Goal: Task Accomplishment & Management: Complete application form

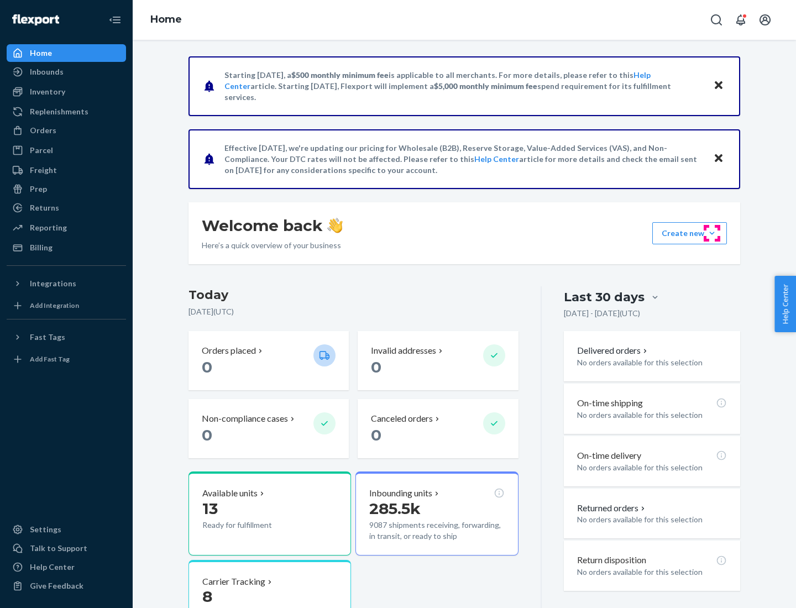
click at [712, 233] on button "Create new Create new inbound Create new order Create new product" at bounding box center [690, 233] width 75 height 22
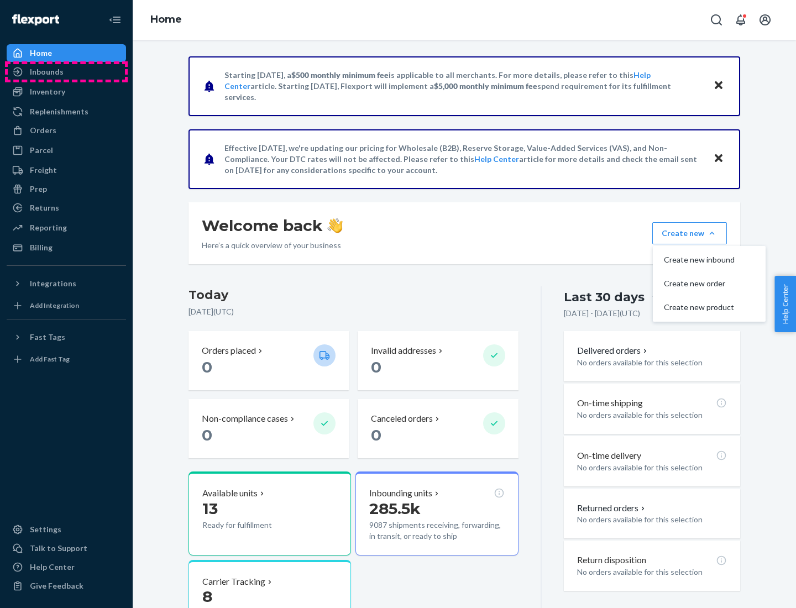
click at [66, 72] on div "Inbounds" at bounding box center [66, 71] width 117 height 15
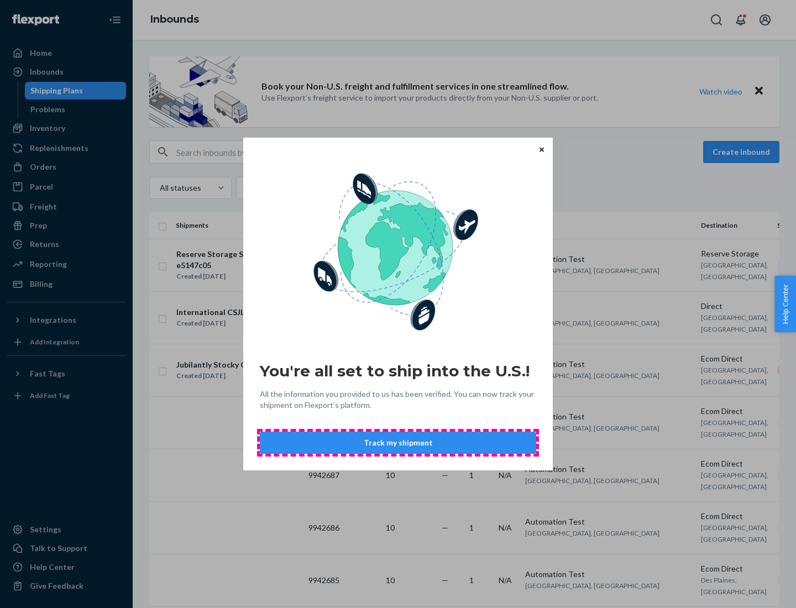
click at [398, 443] on button "Track my shipment" at bounding box center [398, 443] width 277 height 22
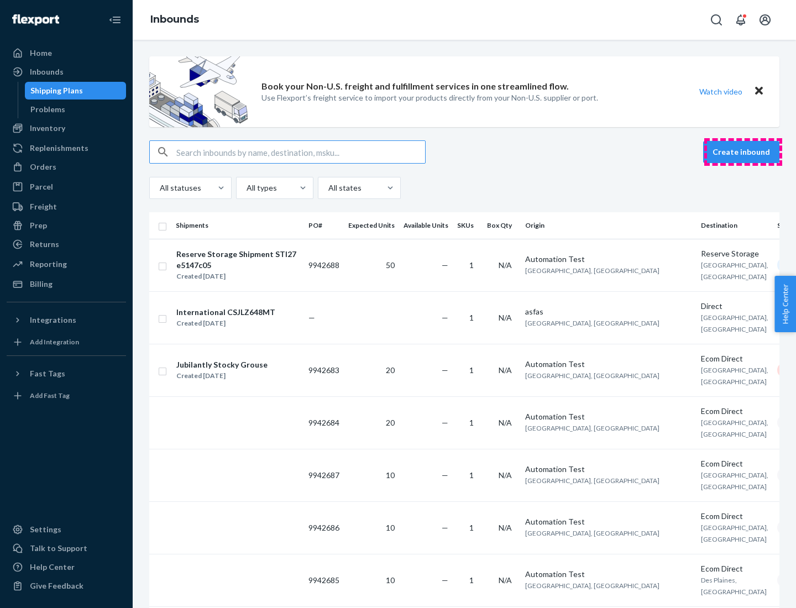
click at [743, 152] on button "Create inbound" at bounding box center [742, 152] width 76 height 22
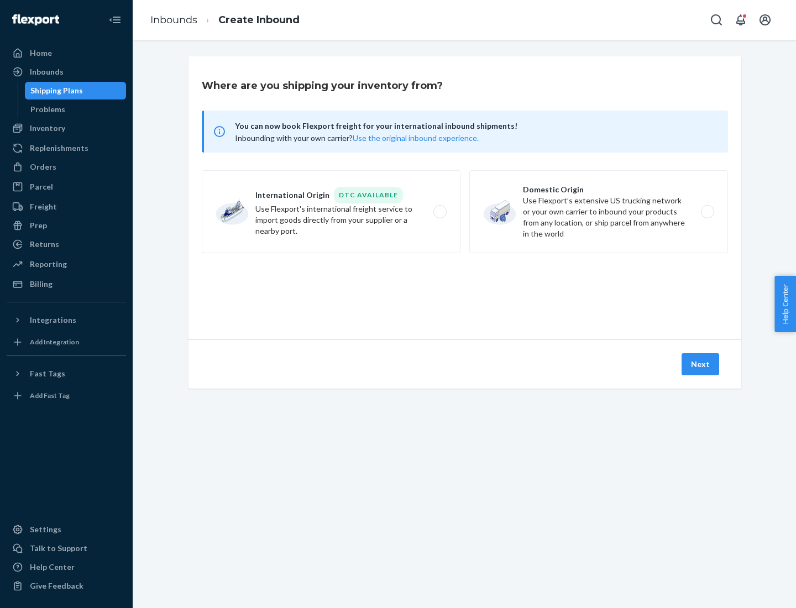
click at [331, 212] on label "International Origin DTC Available Use Flexport's international freight service…" at bounding box center [331, 211] width 259 height 83
click at [440, 212] on input "International Origin DTC Available Use Flexport's international freight service…" at bounding box center [443, 212] width 7 height 7
radio input "true"
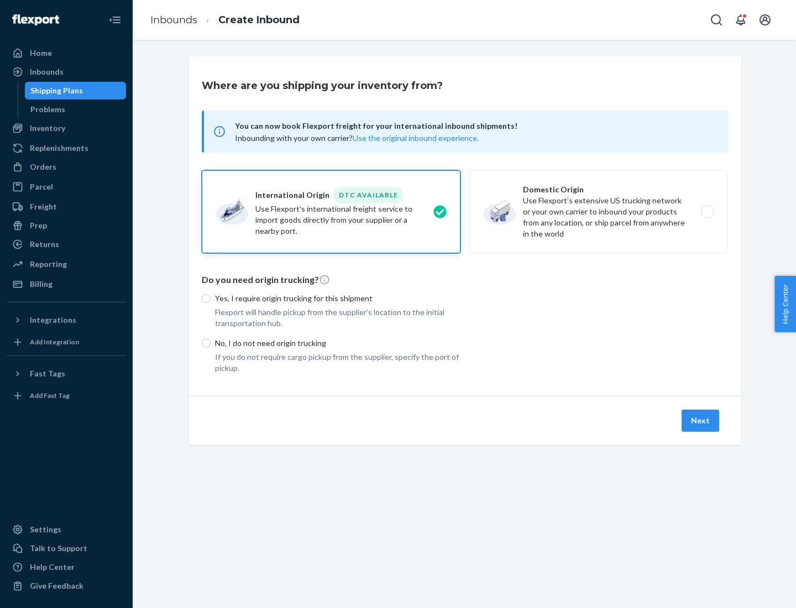
click at [338, 343] on p "No, I do not need origin trucking" at bounding box center [338, 343] width 246 height 11
click at [211, 343] on input "No, I do not need origin trucking" at bounding box center [206, 343] width 9 height 9
radio input "true"
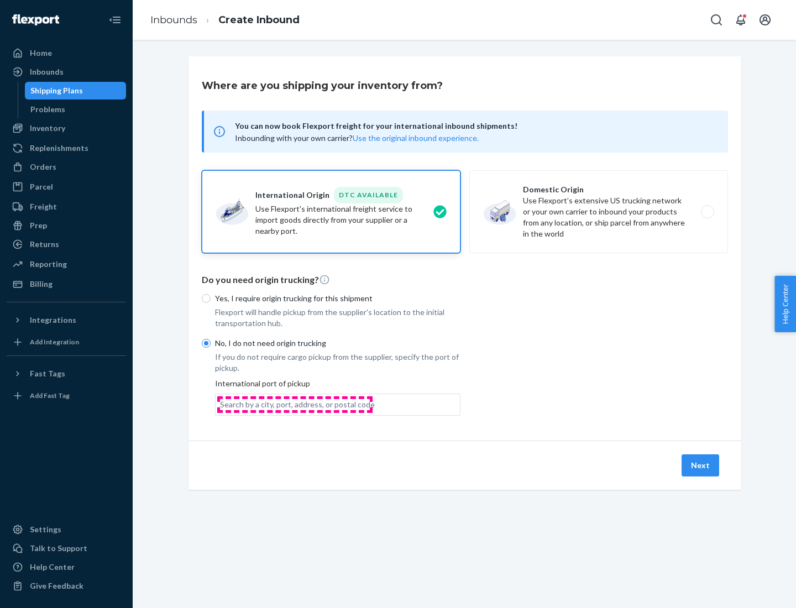
click at [295, 404] on div "Search by a city, port, address, or postal code" at bounding box center [297, 404] width 155 height 11
click at [221, 404] on input "Search by a city, port, address, or postal code" at bounding box center [220, 404] width 1 height 11
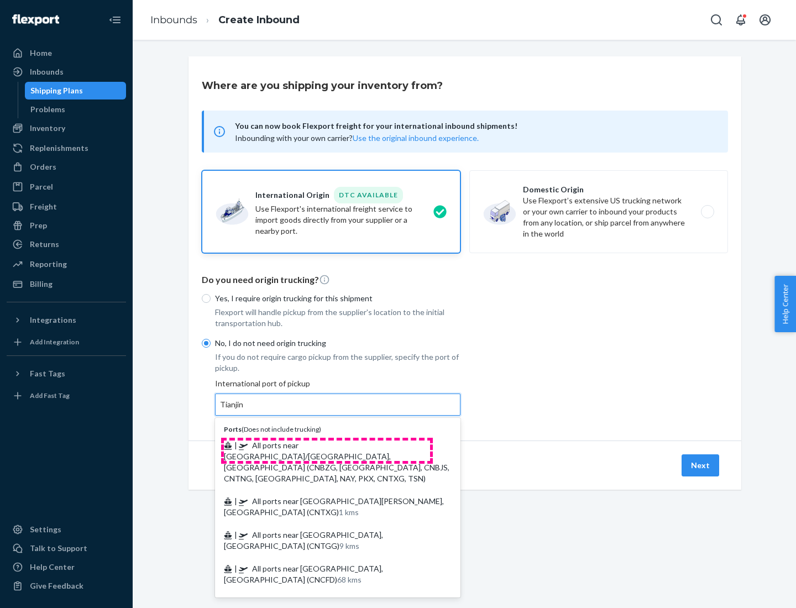
click at [327, 445] on span "| All ports near [GEOGRAPHIC_DATA]/[GEOGRAPHIC_DATA], [GEOGRAPHIC_DATA] (CNBZG,…" at bounding box center [337, 462] width 226 height 43
click at [244, 410] on input "Tianjin" at bounding box center [232, 404] width 24 height 11
type input "All ports near [GEOGRAPHIC_DATA]/[GEOGRAPHIC_DATA], [GEOGRAPHIC_DATA] (CNBZG, […"
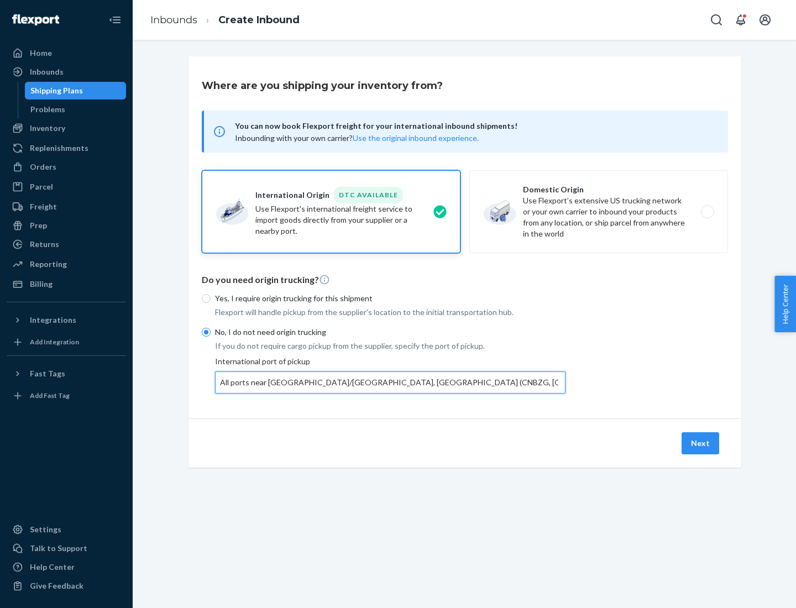
click at [701, 443] on button "Next" at bounding box center [701, 444] width 38 height 22
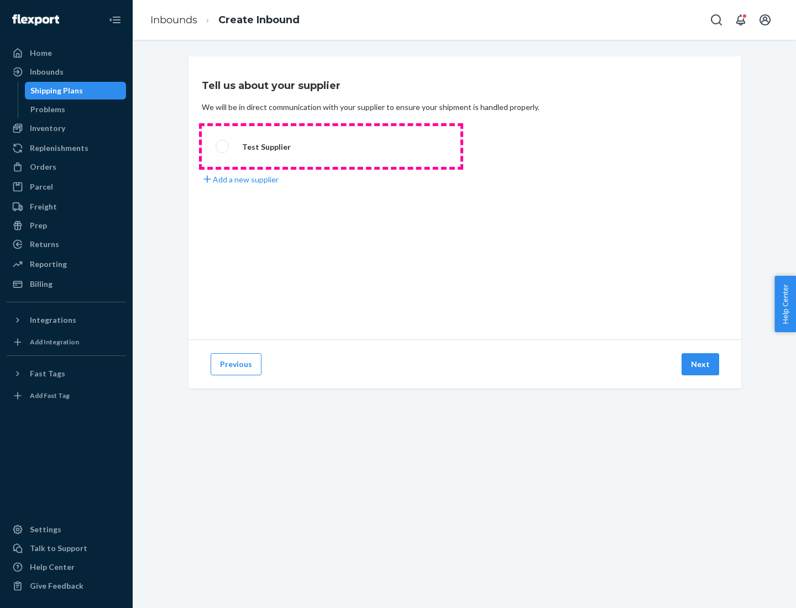
click at [331, 147] on label "Test Supplier" at bounding box center [331, 146] width 259 height 41
click at [223, 147] on input "Test Supplier" at bounding box center [219, 146] width 7 height 7
radio input "true"
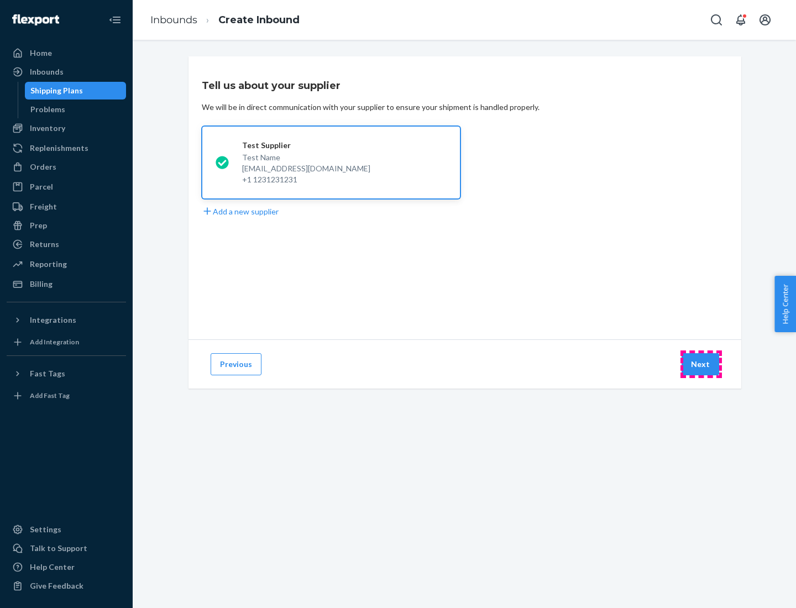
click at [701, 365] on button "Next" at bounding box center [701, 364] width 38 height 22
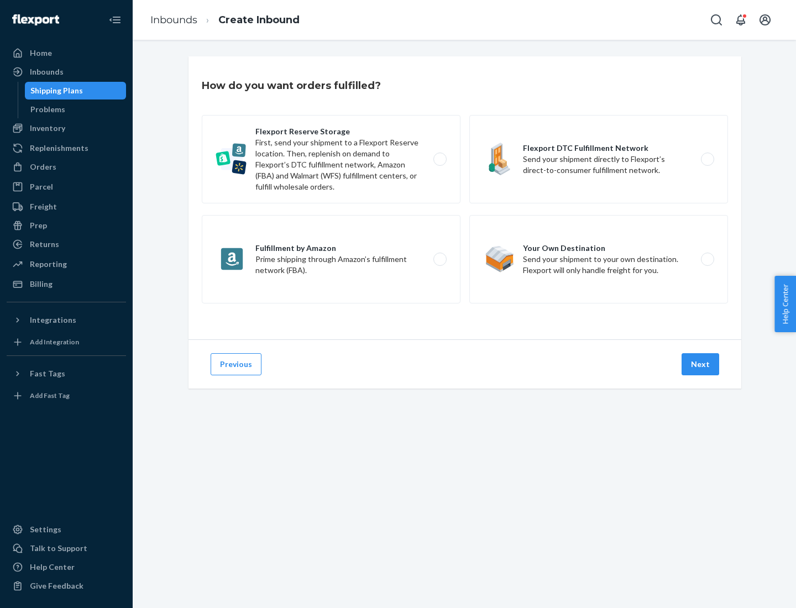
click at [331, 159] on label "Flexport Reserve Storage First, send your shipment to a Flexport Reserve locati…" at bounding box center [331, 159] width 259 height 88
click at [440, 159] on input "Flexport Reserve Storage First, send your shipment to a Flexport Reserve locati…" at bounding box center [443, 159] width 7 height 7
radio input "true"
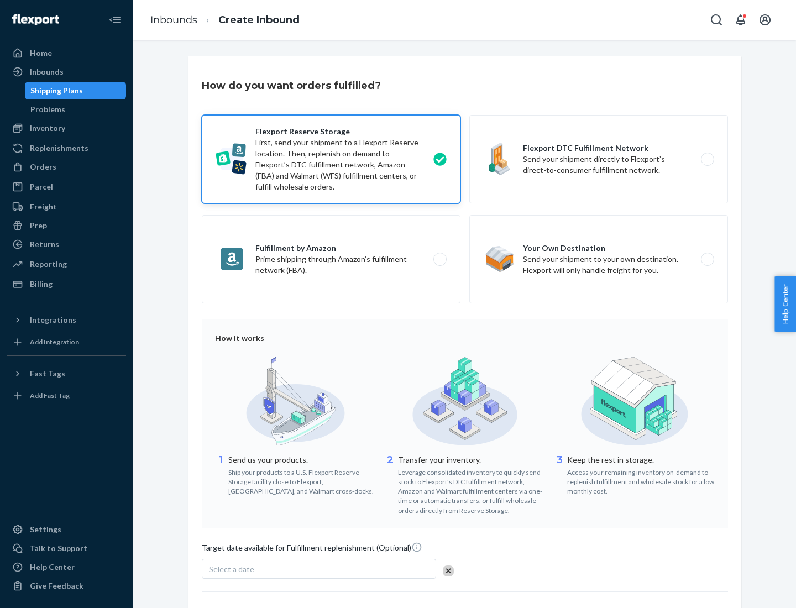
scroll to position [91, 0]
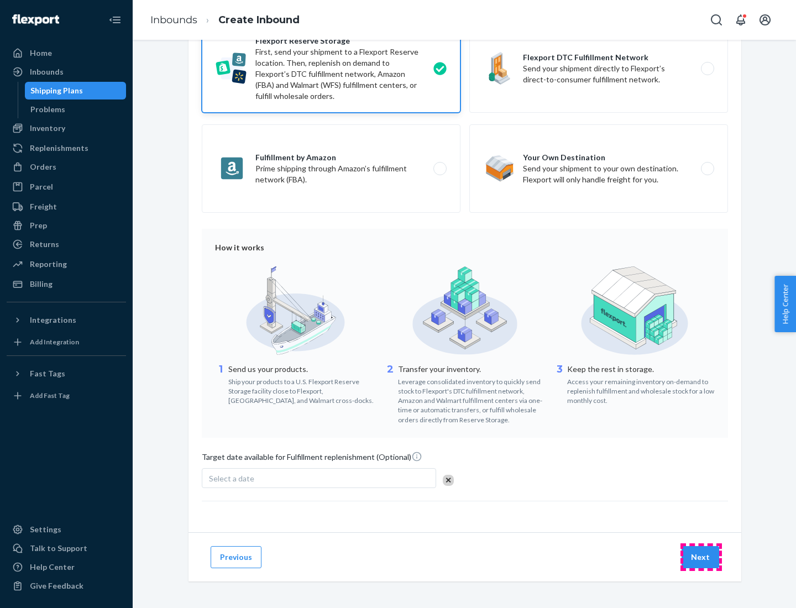
click at [701, 557] on button "Next" at bounding box center [701, 557] width 38 height 22
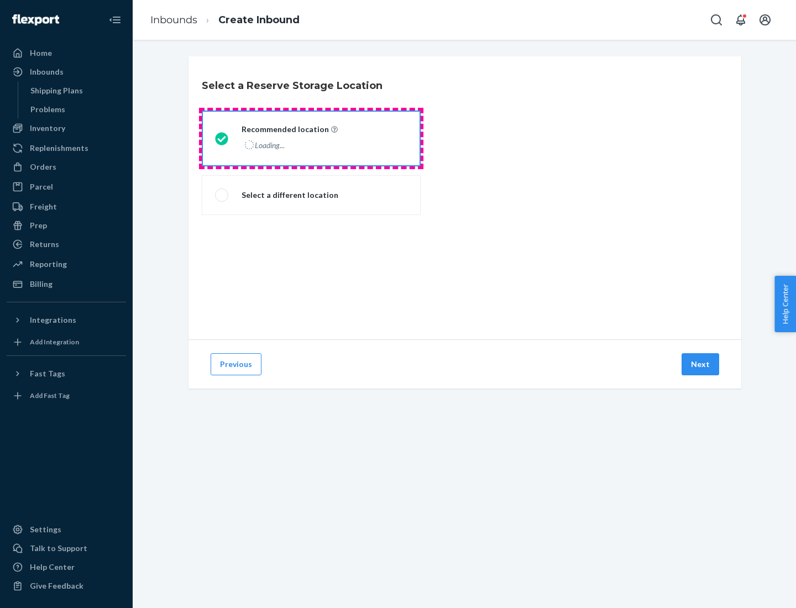
click at [311, 138] on div "Loading..." at bounding box center [289, 145] width 94 height 16
click at [222, 138] on input "Recommended location Loading..." at bounding box center [218, 138] width 7 height 7
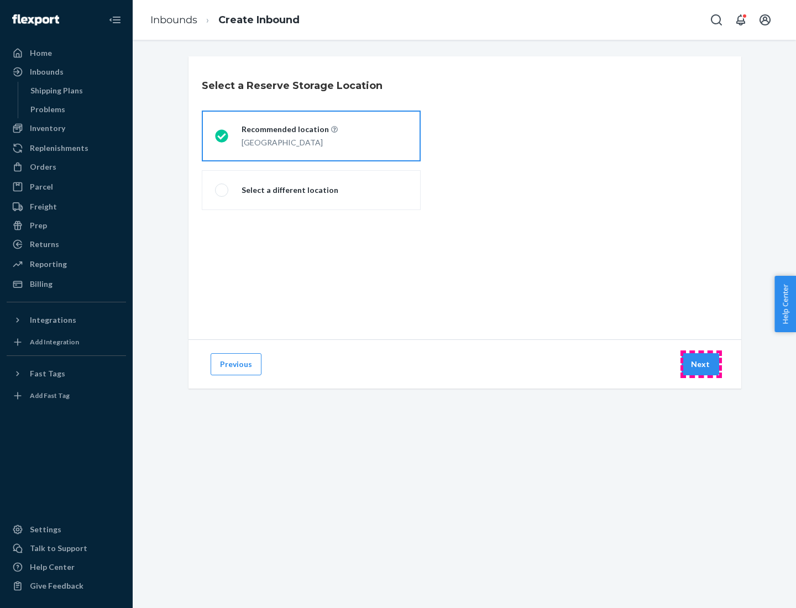
click at [701, 365] on button "Next" at bounding box center [701, 364] width 38 height 22
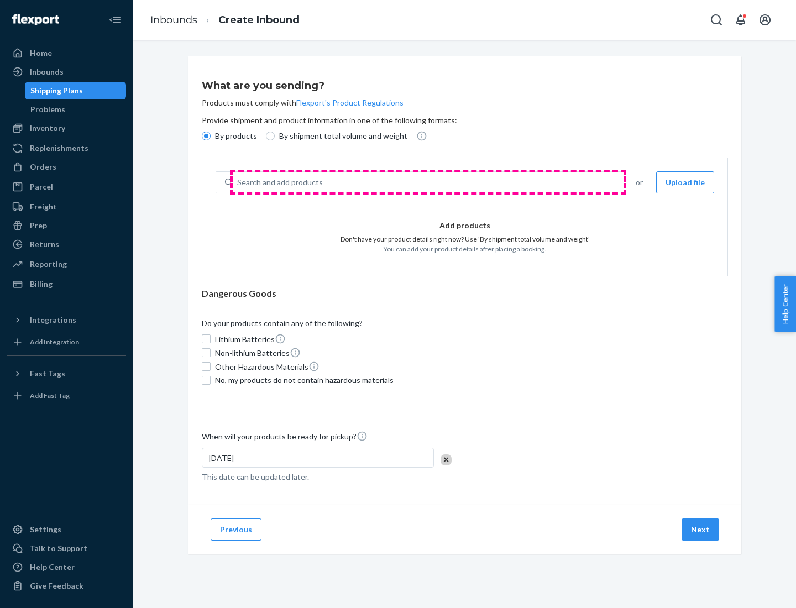
click at [428, 183] on div "Search and add products" at bounding box center [427, 183] width 389 height 20
click at [238, 183] on input "Search and add products" at bounding box center [237, 182] width 1 height 11
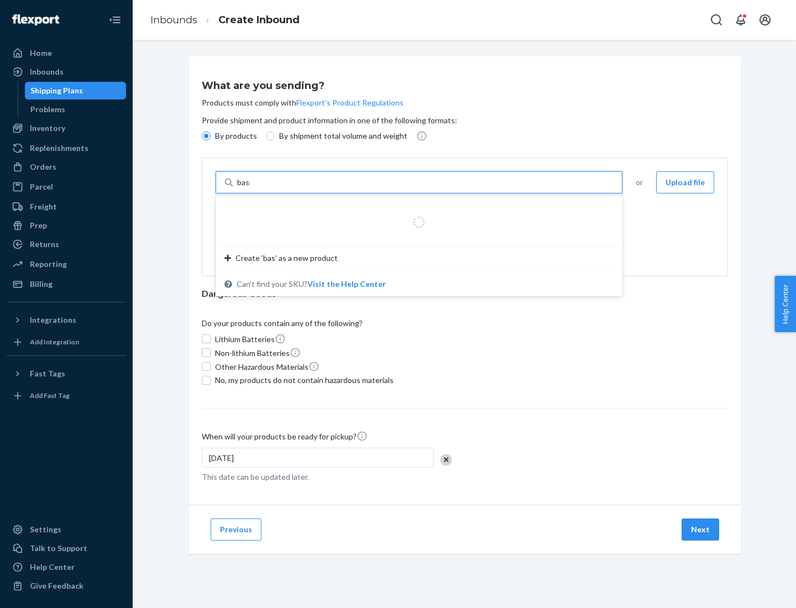
type input "basic"
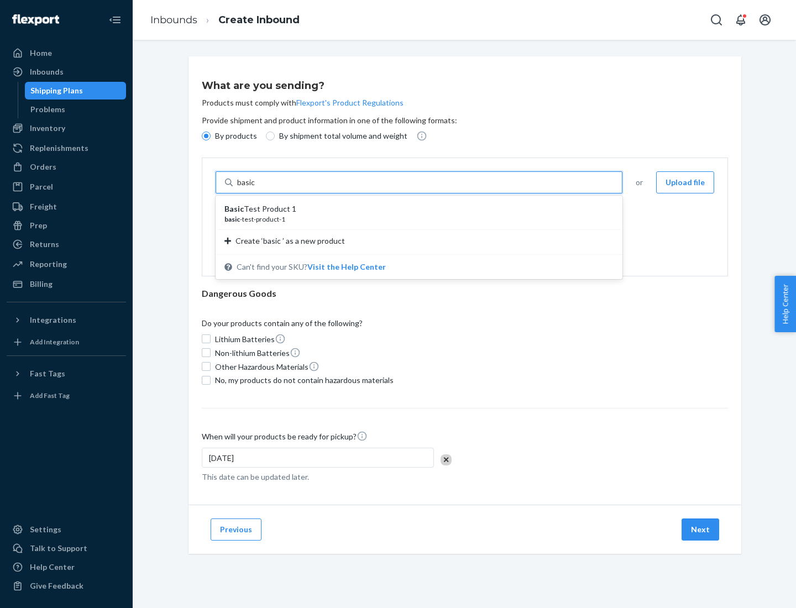
click at [415, 209] on div "Basic Test Product 1" at bounding box center [415, 209] width 381 height 11
click at [257, 188] on input "basic" at bounding box center [247, 182] width 20 height 11
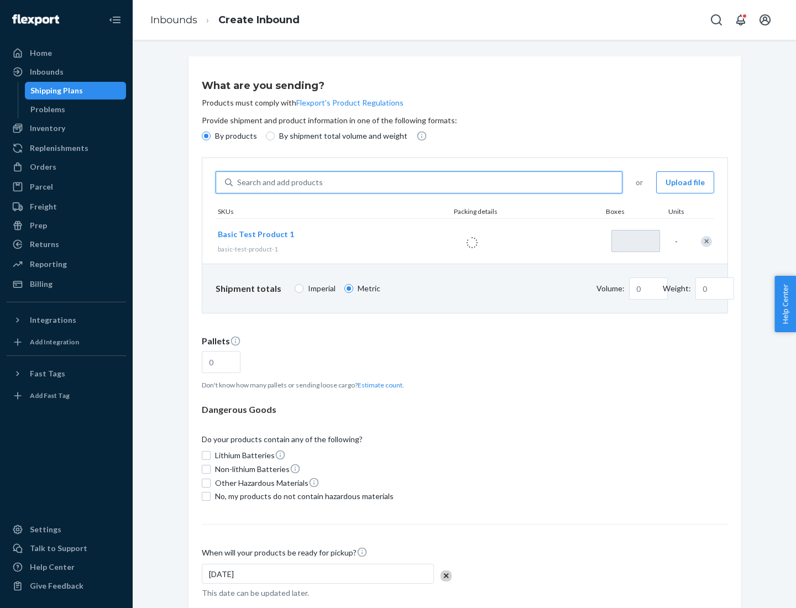
type input "1"
type input "1.09"
type input "3.27"
type input "3"
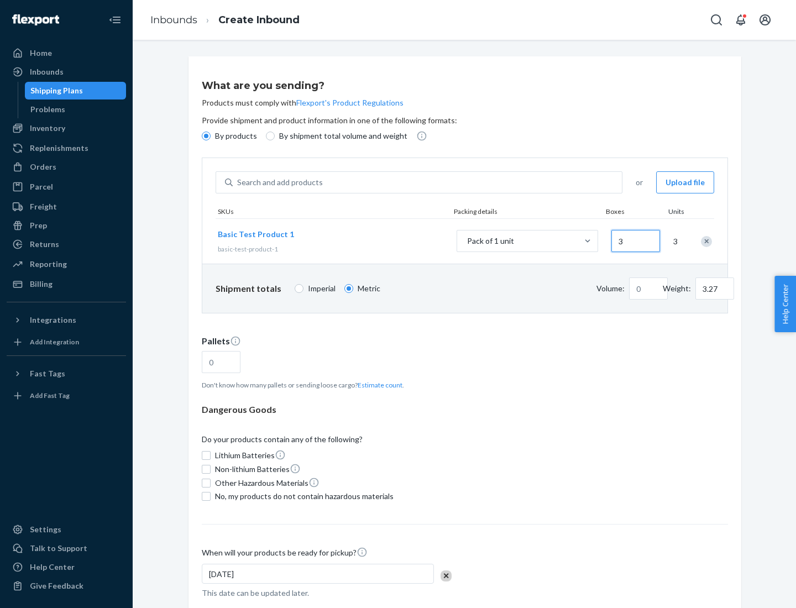
type input "0.01"
type input "32.66"
type input "30"
type input "0.07"
type input "326.59"
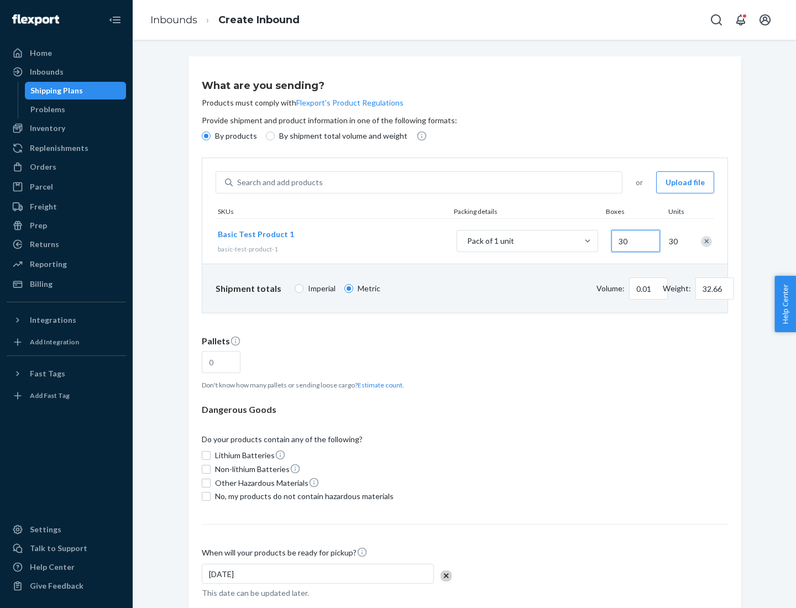
type input "300"
type input "0.68"
type input "3265.86"
type input "3000"
type input "1.09"
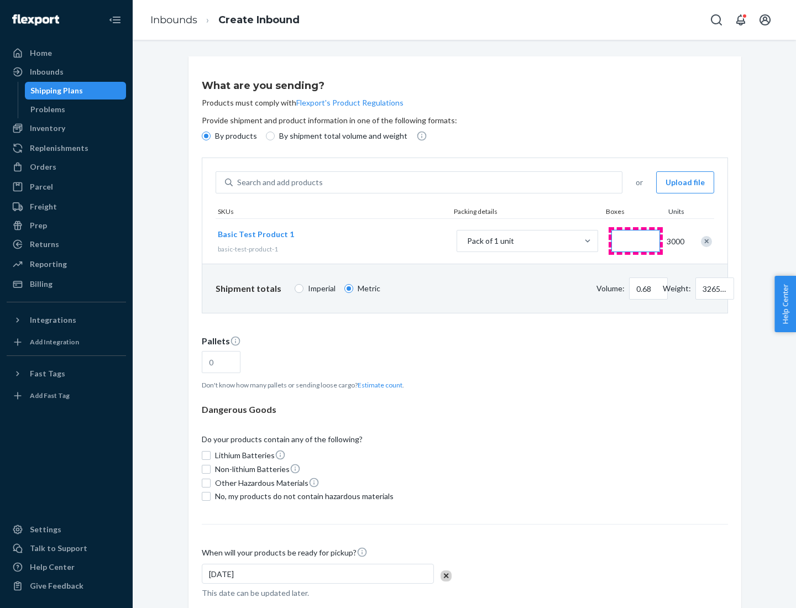
type input "1"
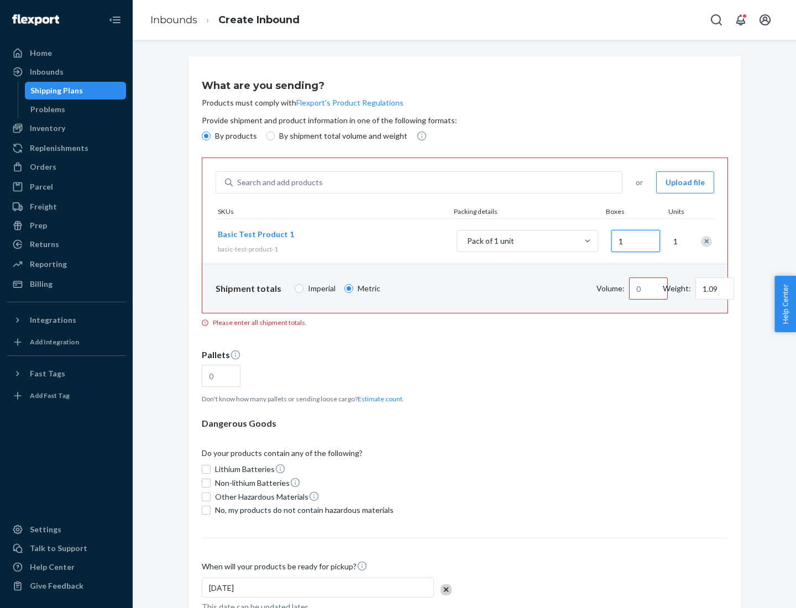
type input "10.89"
type input "10"
type input "0.02"
type input "108.86"
type input "100"
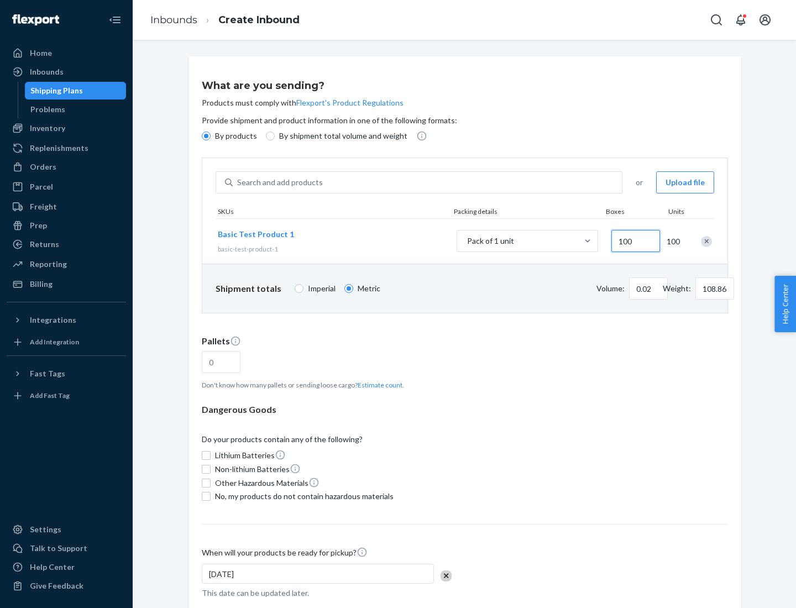
type input "0.23"
type input "1088.62"
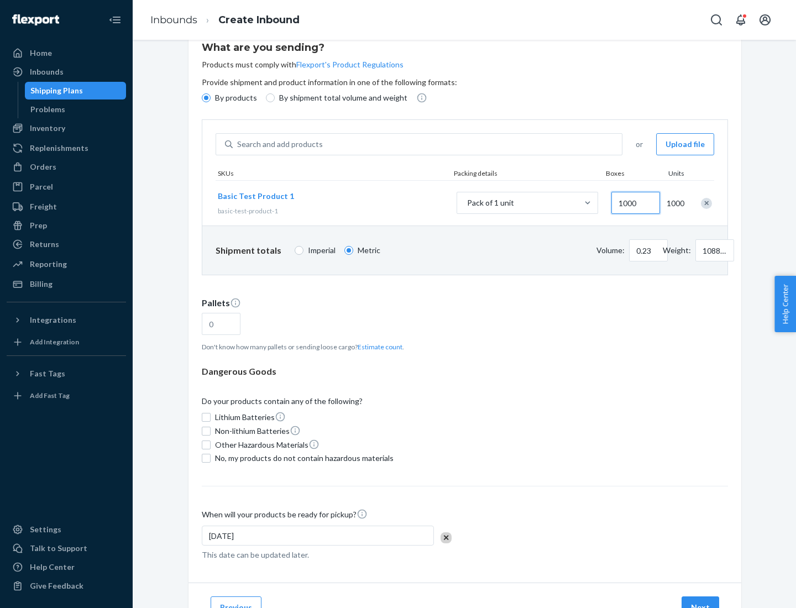
type input "1000"
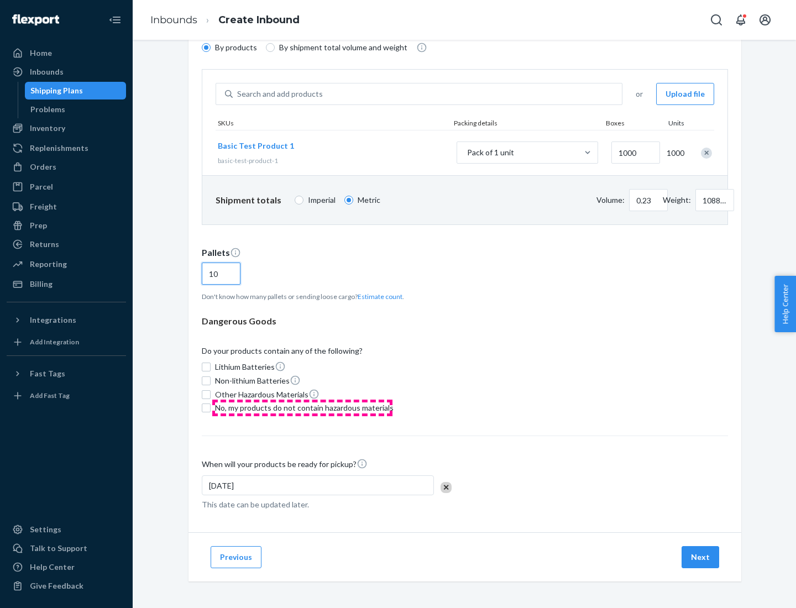
type input "10"
click at [303, 408] on span "No, my products do not contain hazardous materials" at bounding box center [304, 408] width 179 height 11
click at [211, 408] on input "No, my products do not contain hazardous materials" at bounding box center [206, 408] width 9 height 9
checkbox input "true"
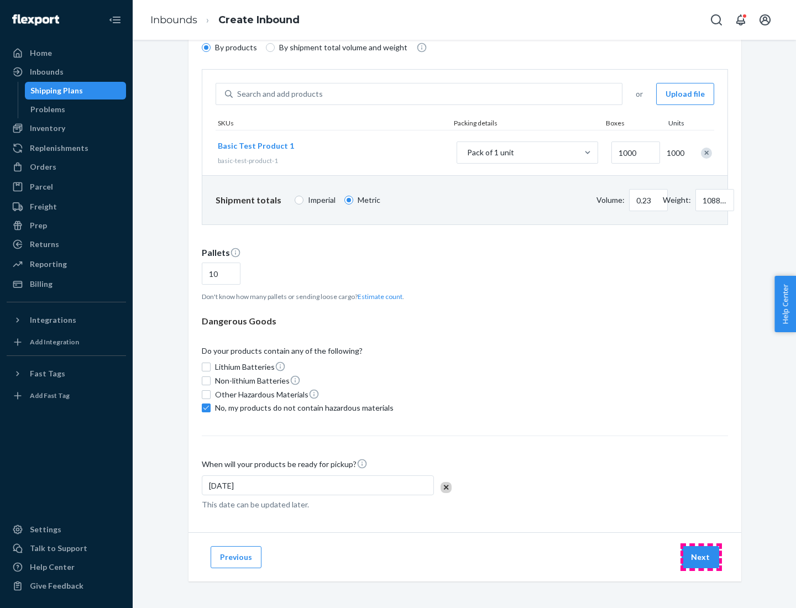
click at [701, 558] on button "Next" at bounding box center [701, 557] width 38 height 22
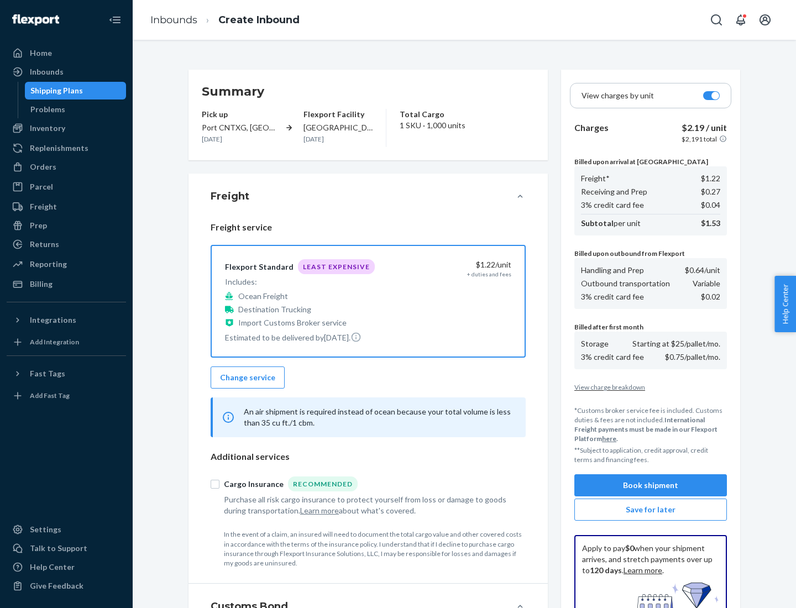
scroll to position [162, 0]
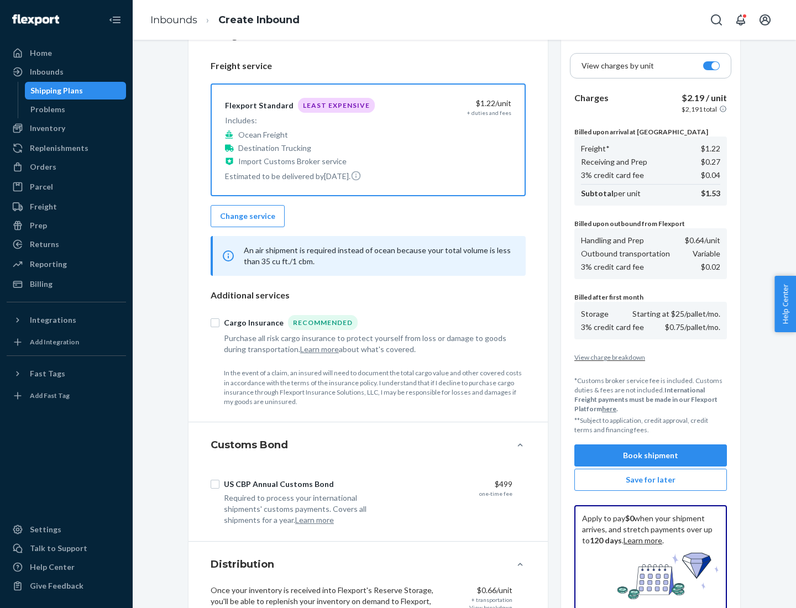
click at [651, 456] on button "Book shipment" at bounding box center [651, 456] width 153 height 22
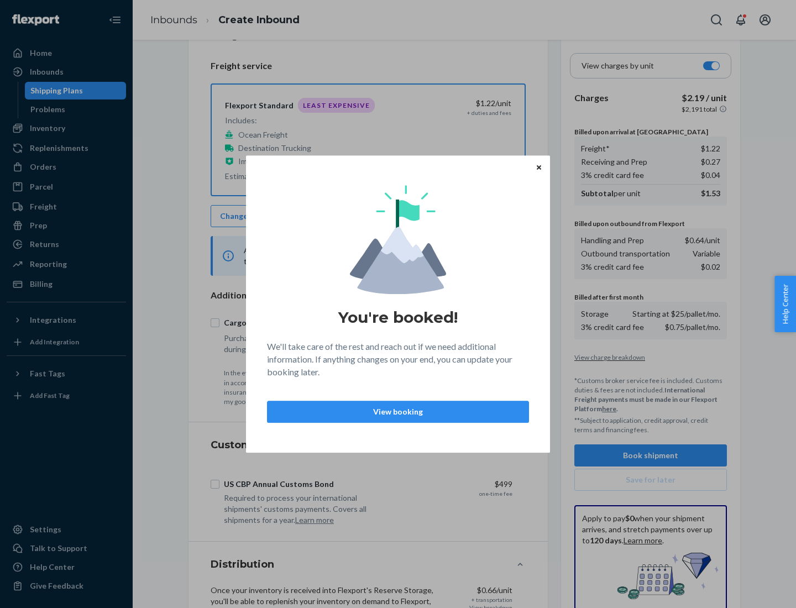
click at [398, 412] on p "View booking" at bounding box center [398, 412] width 243 height 11
